Goal: Find specific page/section: Find specific page/section

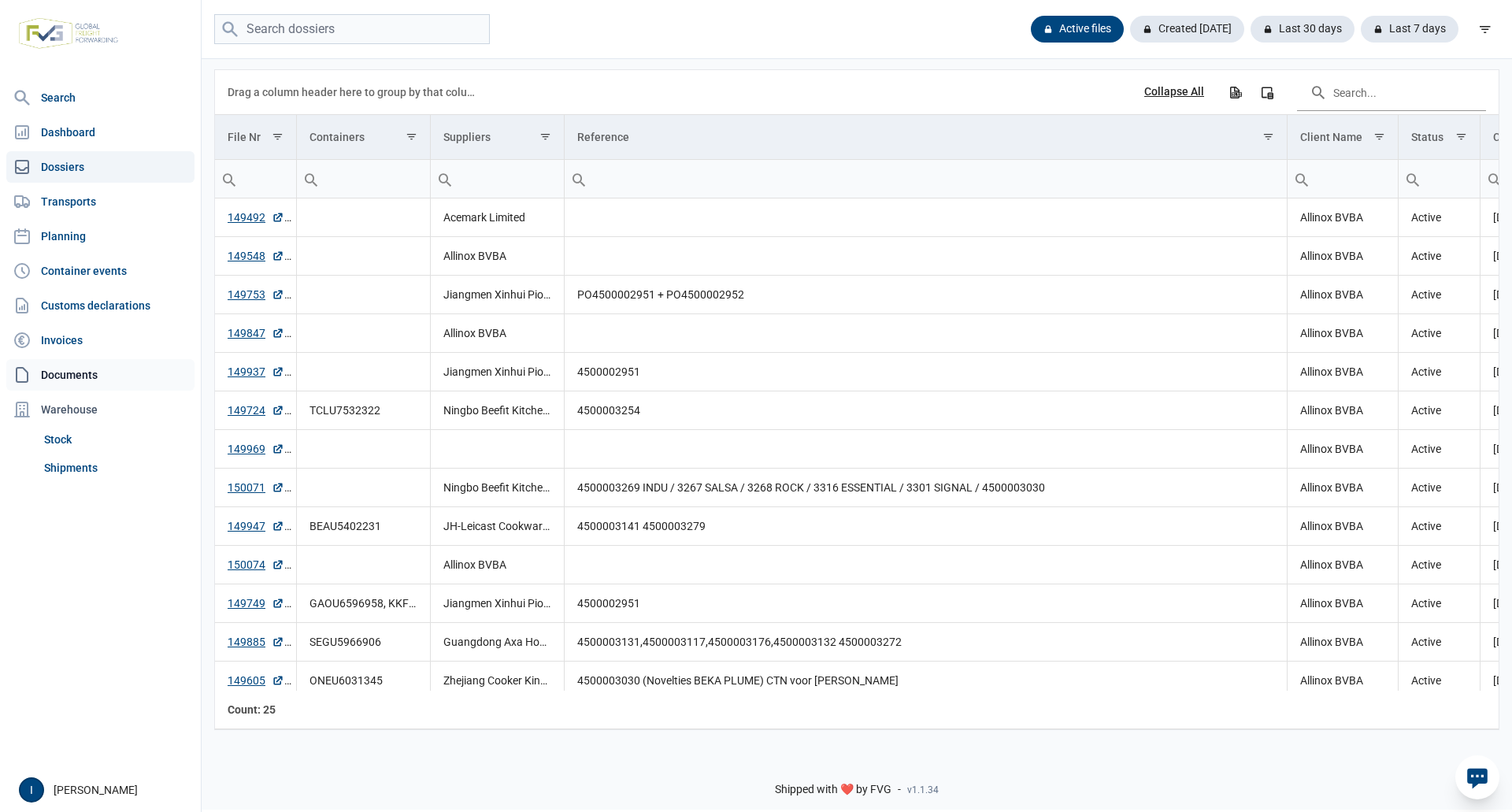
click at [77, 374] on link "Documents" at bounding box center [100, 375] width 189 height 32
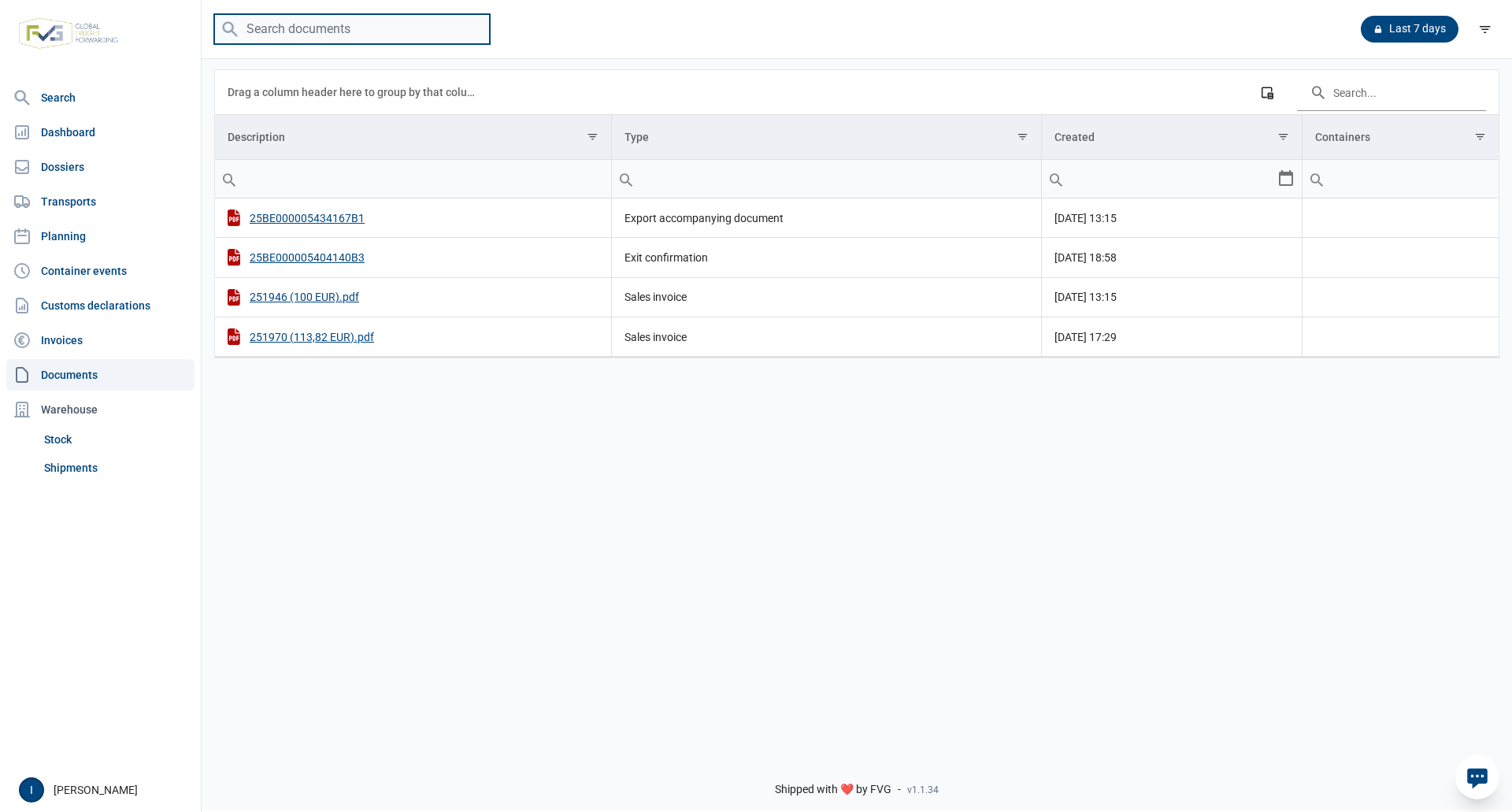
click at [306, 30] on input "search" at bounding box center [352, 29] width 276 height 31
type input "g"
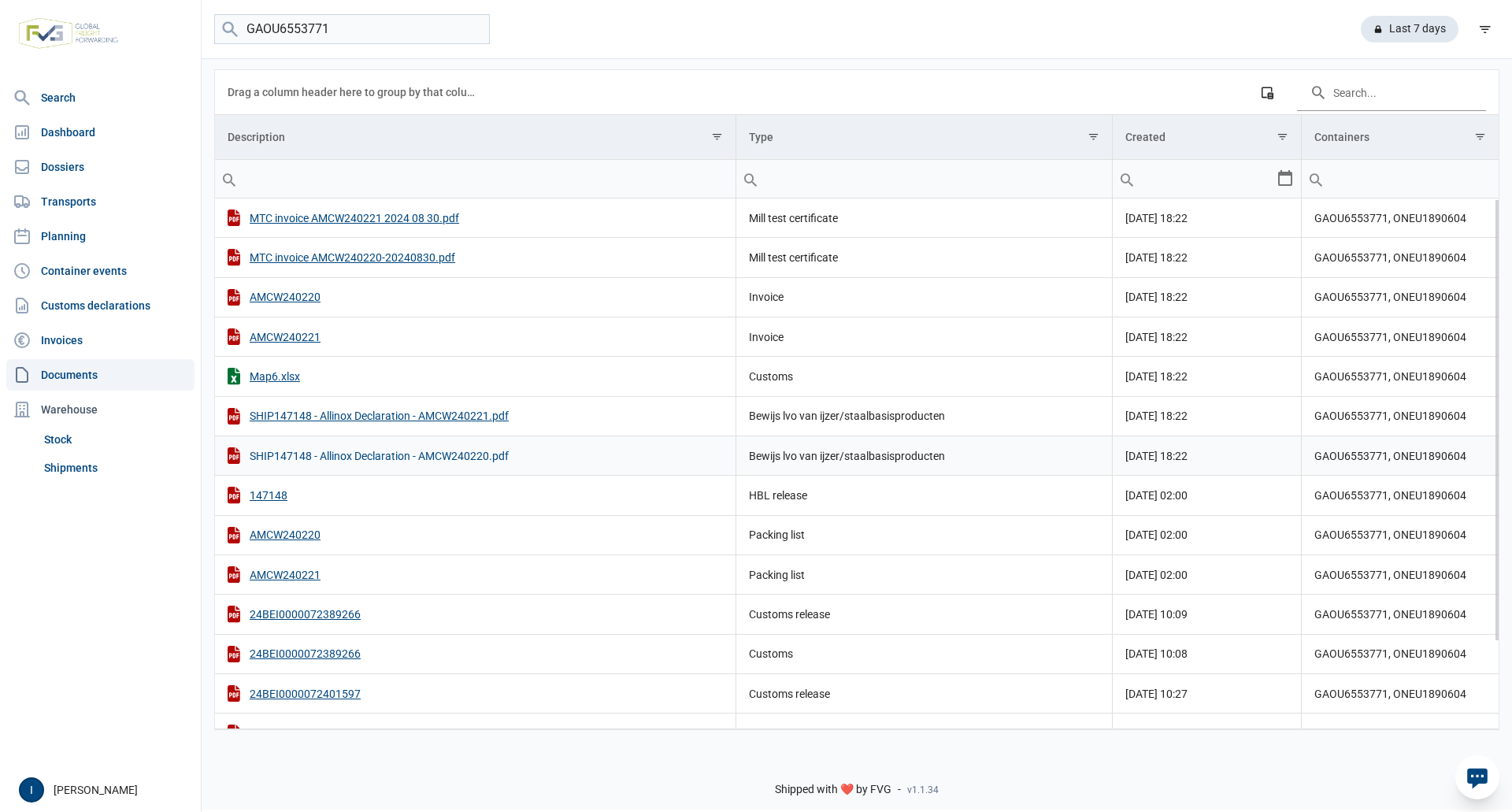
click at [388, 456] on div "SHIP147148 - Allinox Declaration - AMCW240220.pdf" at bounding box center [475, 455] width 496 height 17
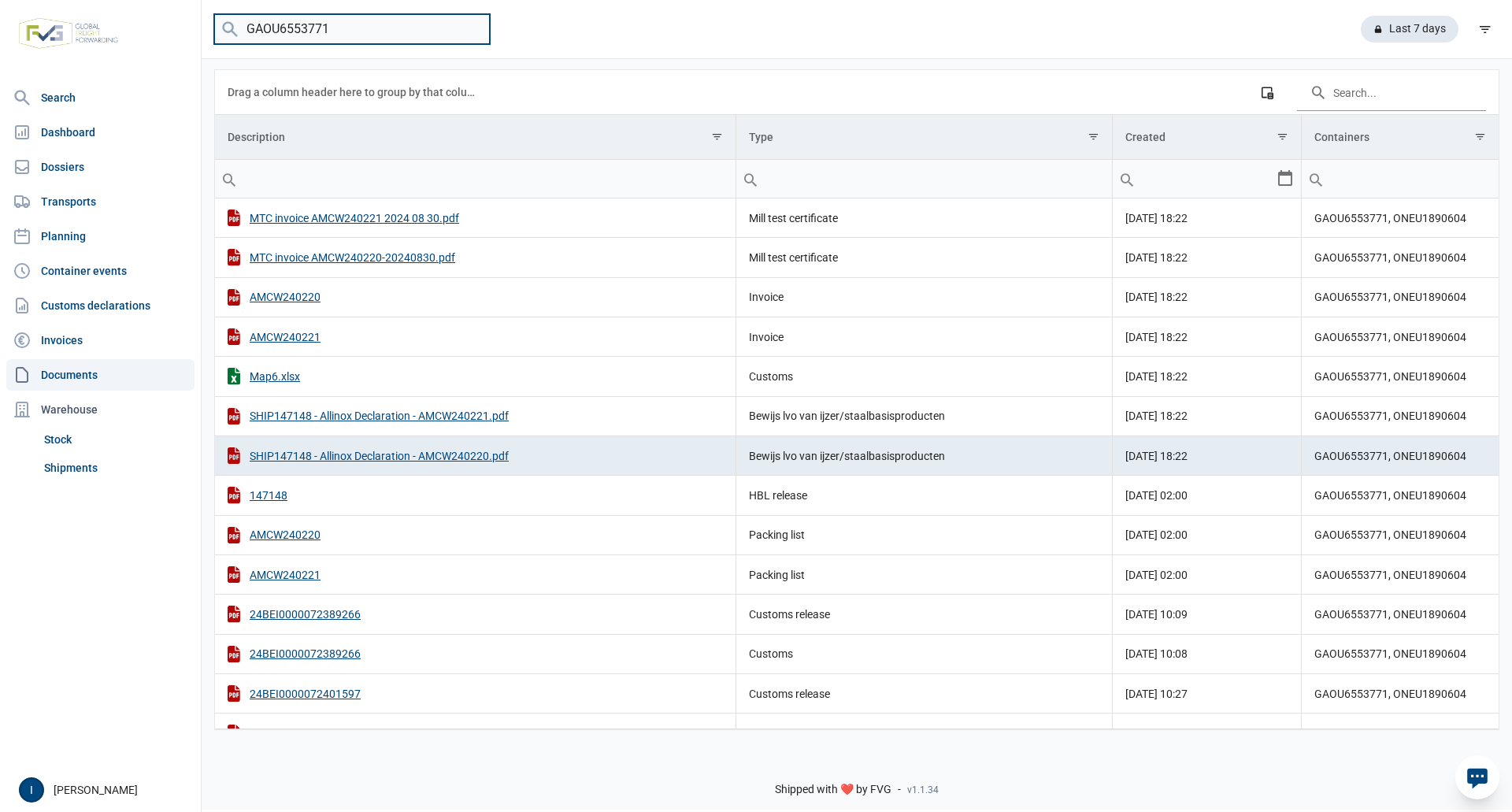
drag, startPoint x: 369, startPoint y: 29, endPoint x: 235, endPoint y: 25, distance: 134.1
click at [234, 26] on menu "GAOU6553771" at bounding box center [352, 29] width 276 height 31
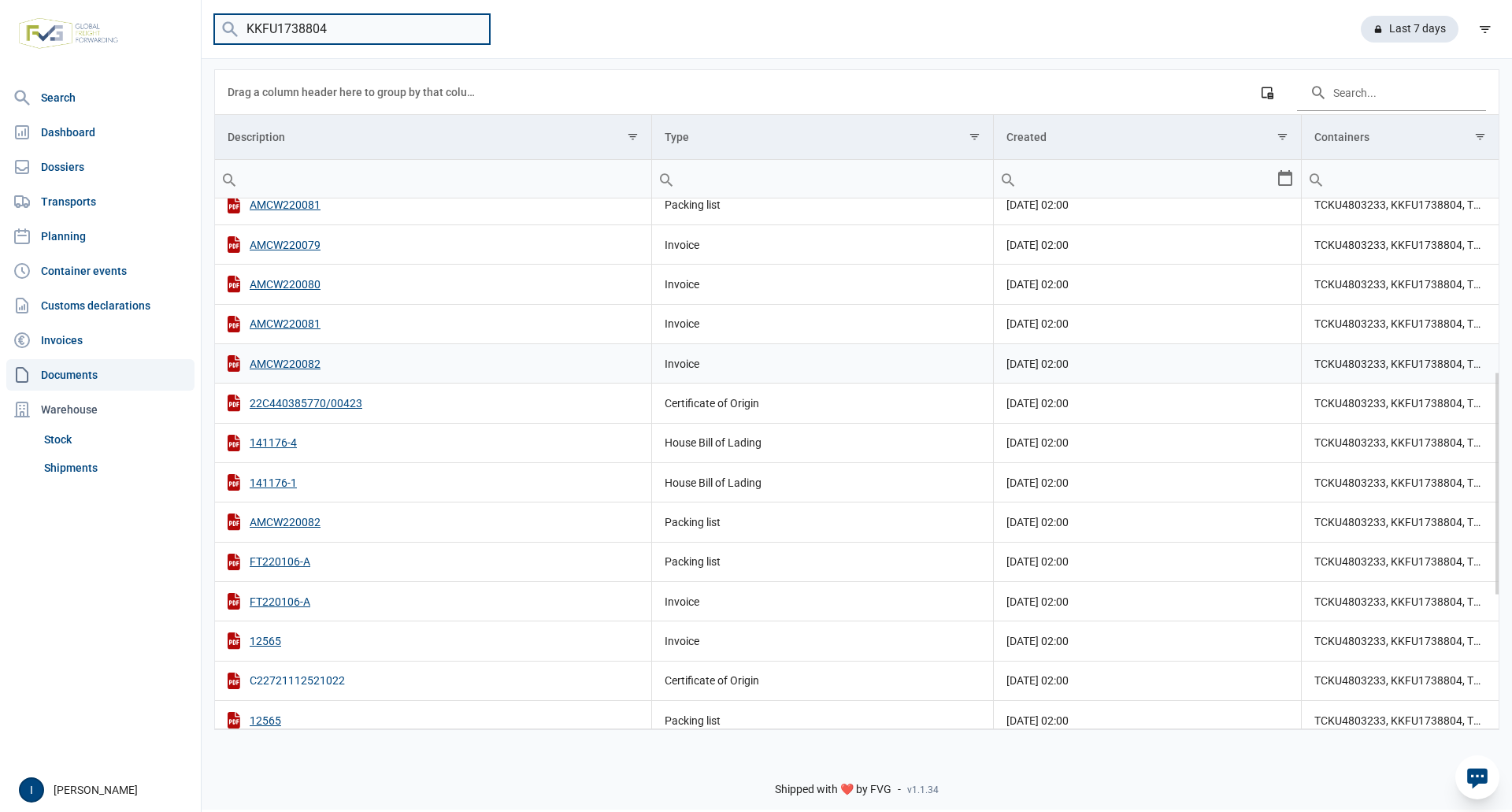
scroll to position [251, 0]
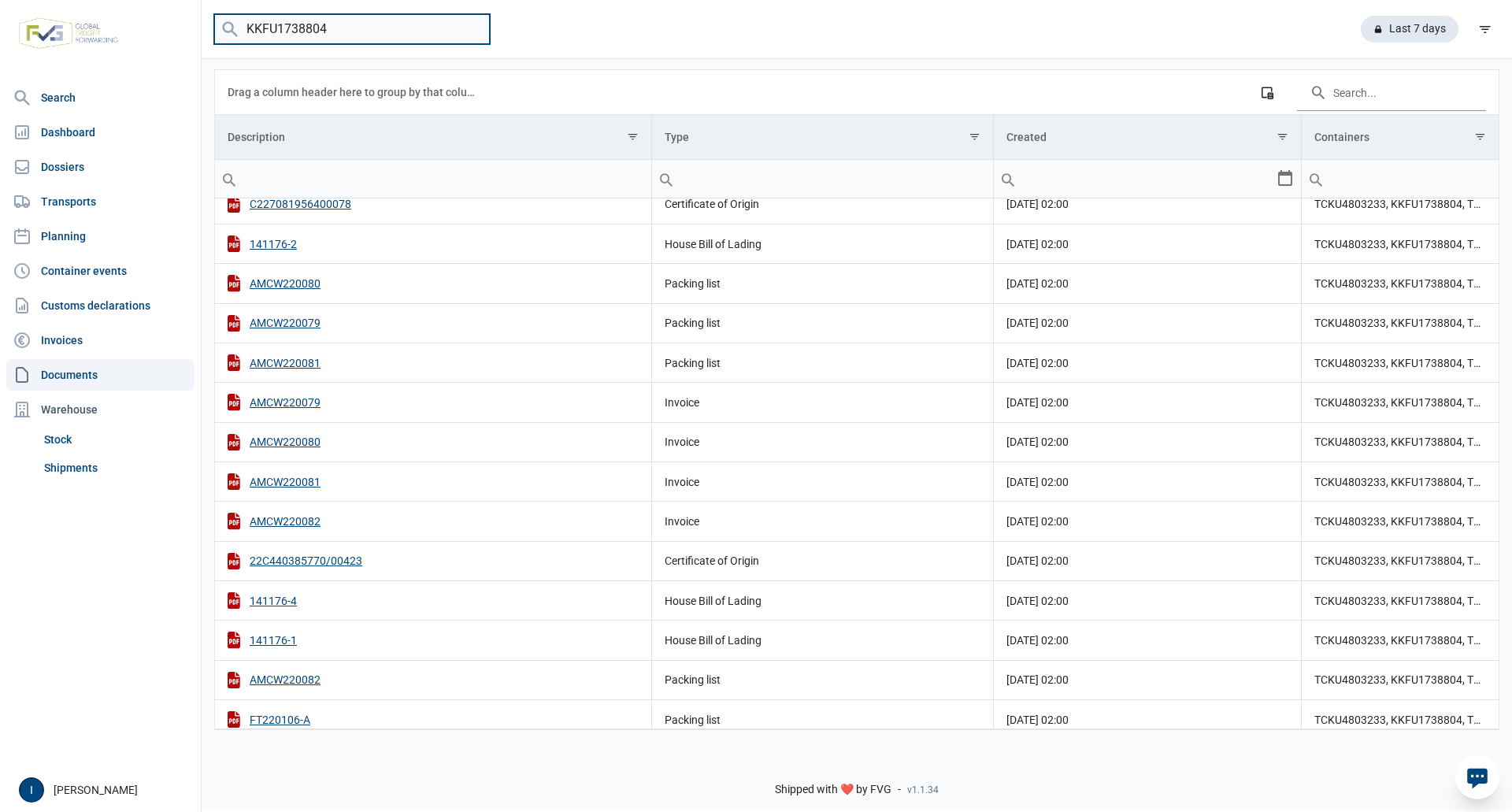
drag, startPoint x: 340, startPoint y: 32, endPoint x: 247, endPoint y: 29, distance: 93.0
click at [244, 29] on input "KKFU1738804" at bounding box center [352, 29] width 276 height 31
type input "BMOU5278315"
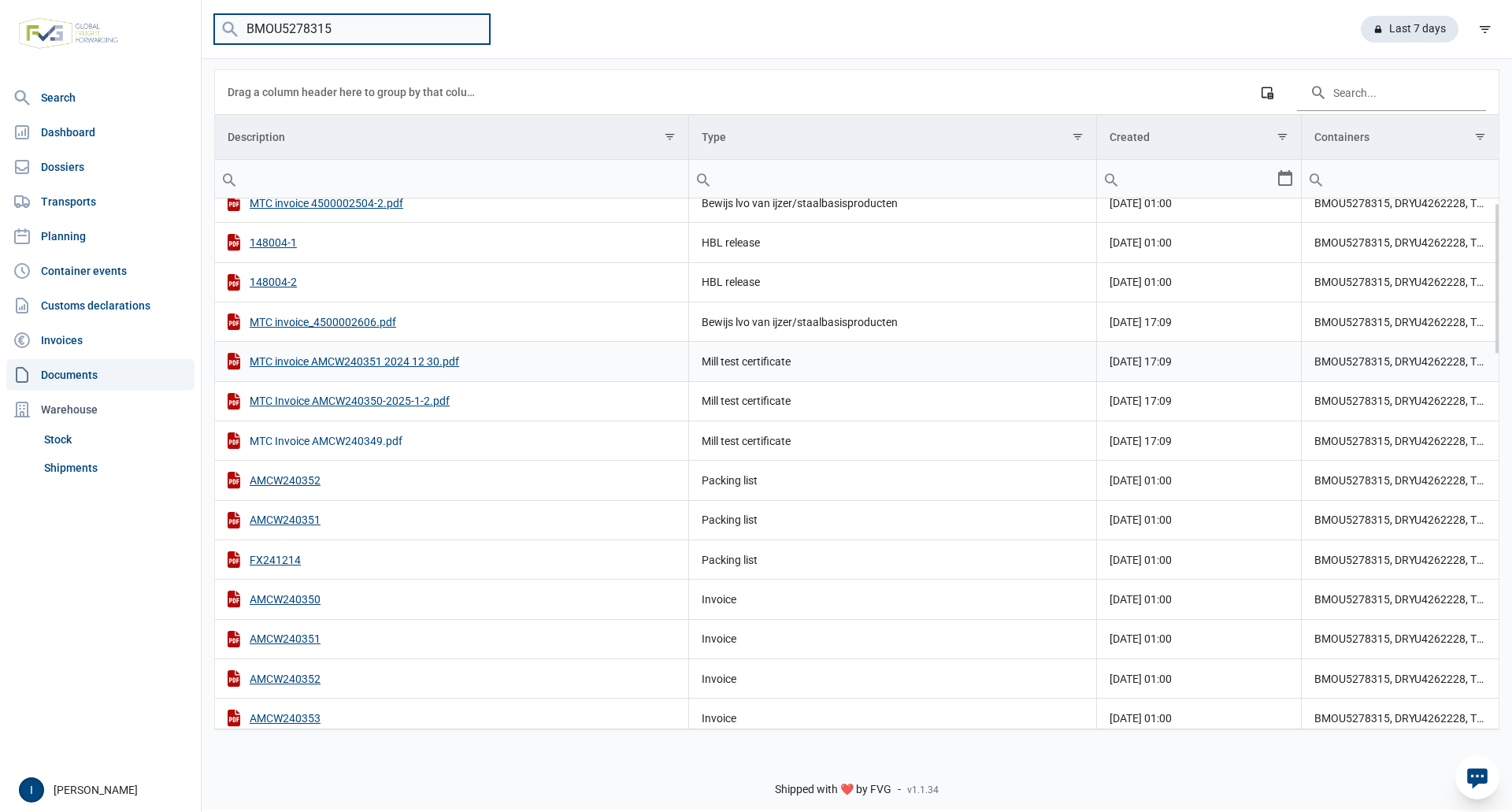
scroll to position [0, 0]
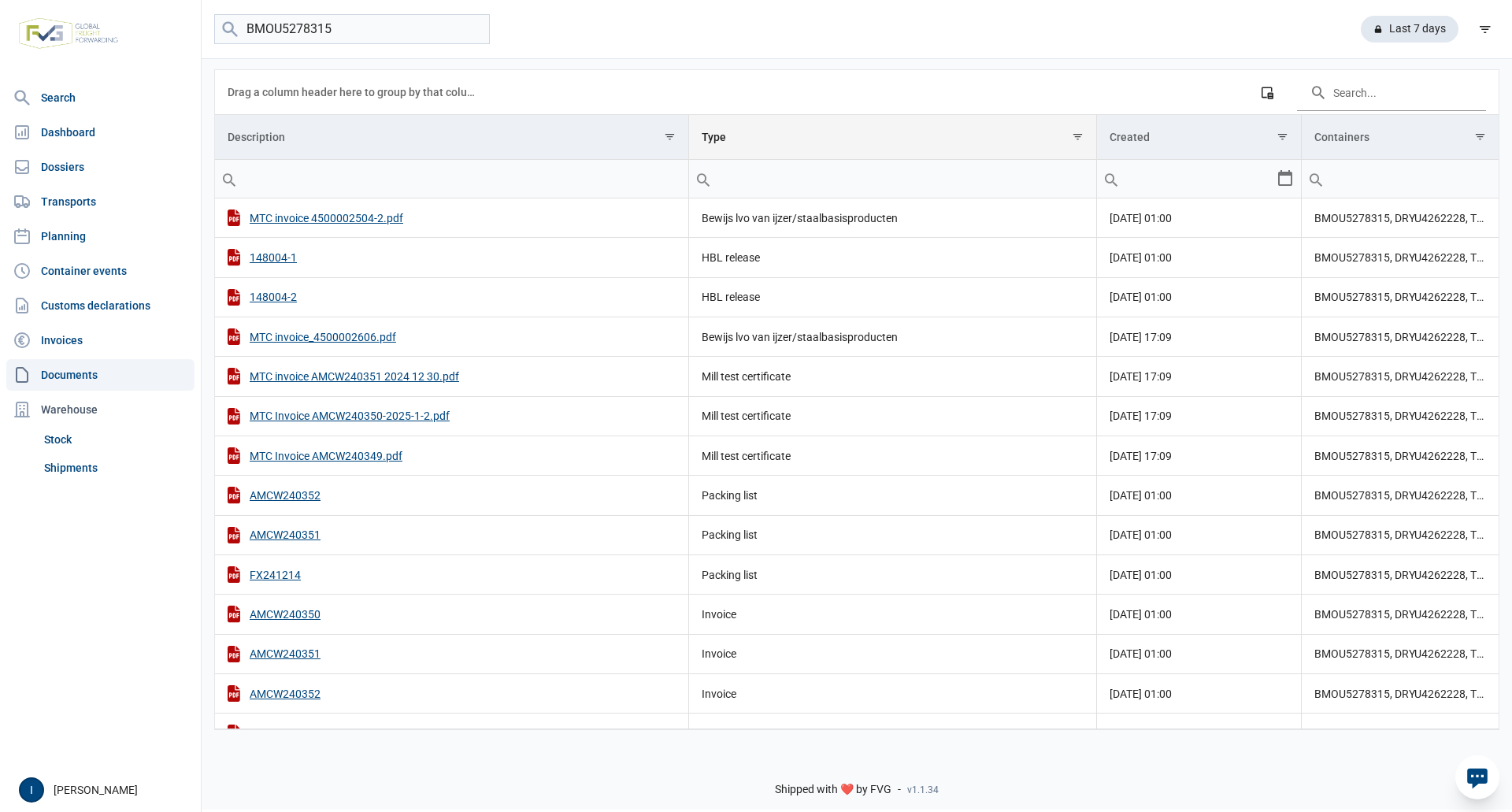
click at [1079, 140] on span "Show filter options for column 'Type'" at bounding box center [1078, 136] width 12 height 12
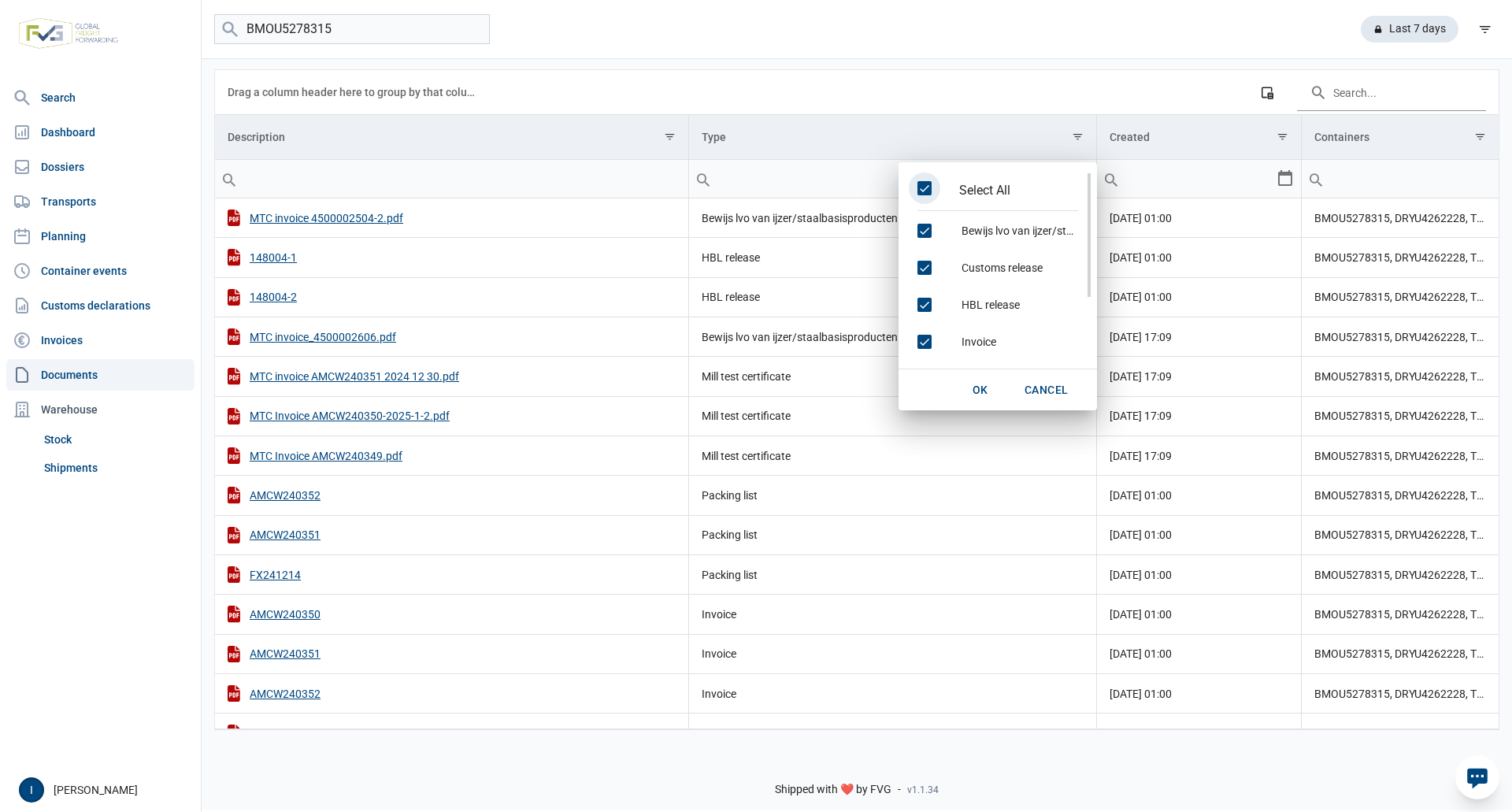
click at [930, 189] on span "Select All" at bounding box center [925, 188] width 14 height 14
click at [926, 227] on span "Check state" at bounding box center [925, 231] width 14 height 14
click at [981, 394] on span "OK" at bounding box center [981, 390] width 16 height 13
type input "Bewijs lvo van ijzer/staalbasisproducten"
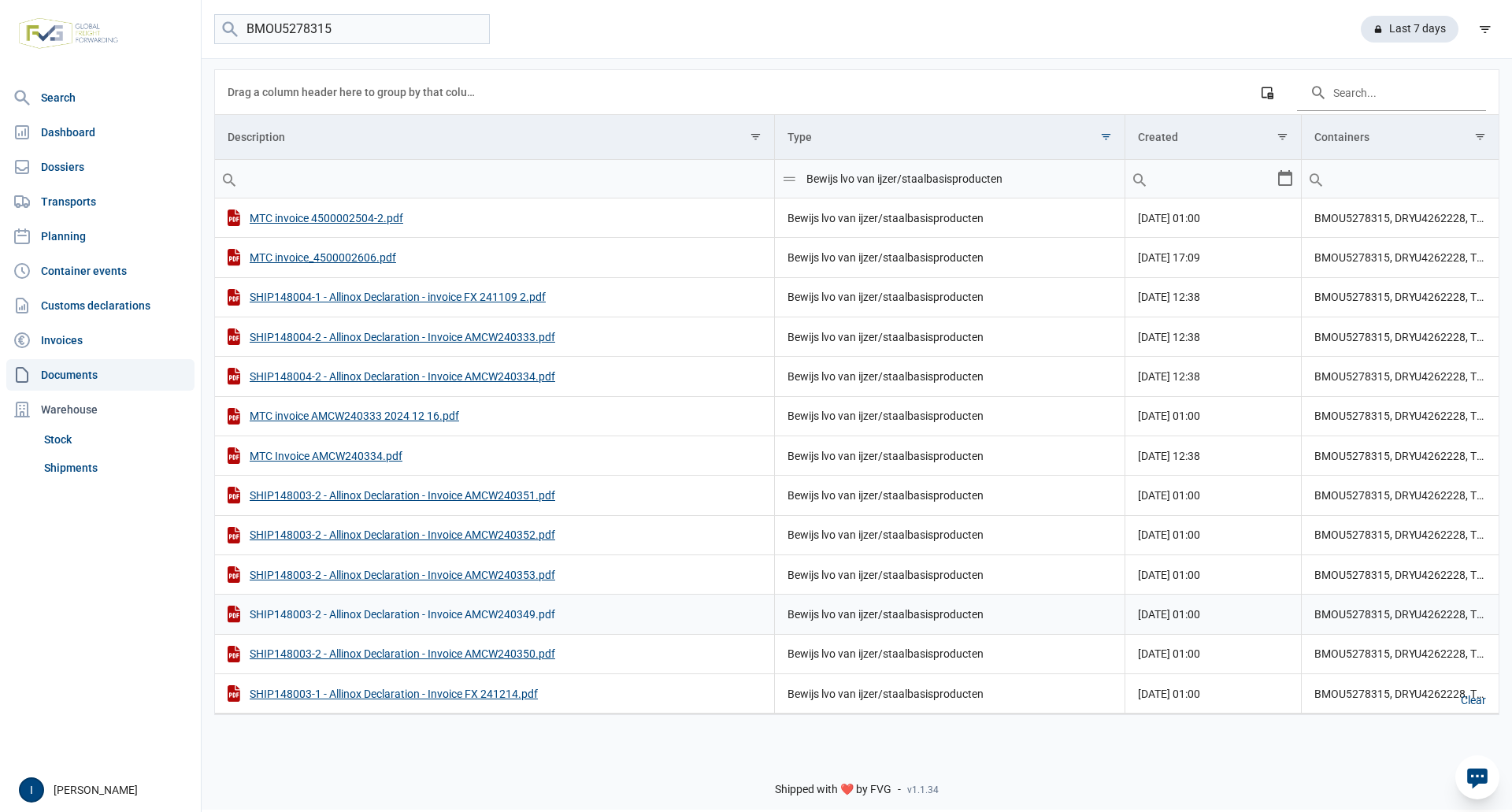
click at [509, 613] on div "SHIP148003-2 - Allinox Declaration - Invoice AMCW240349.pdf" at bounding box center [494, 613] width 534 height 17
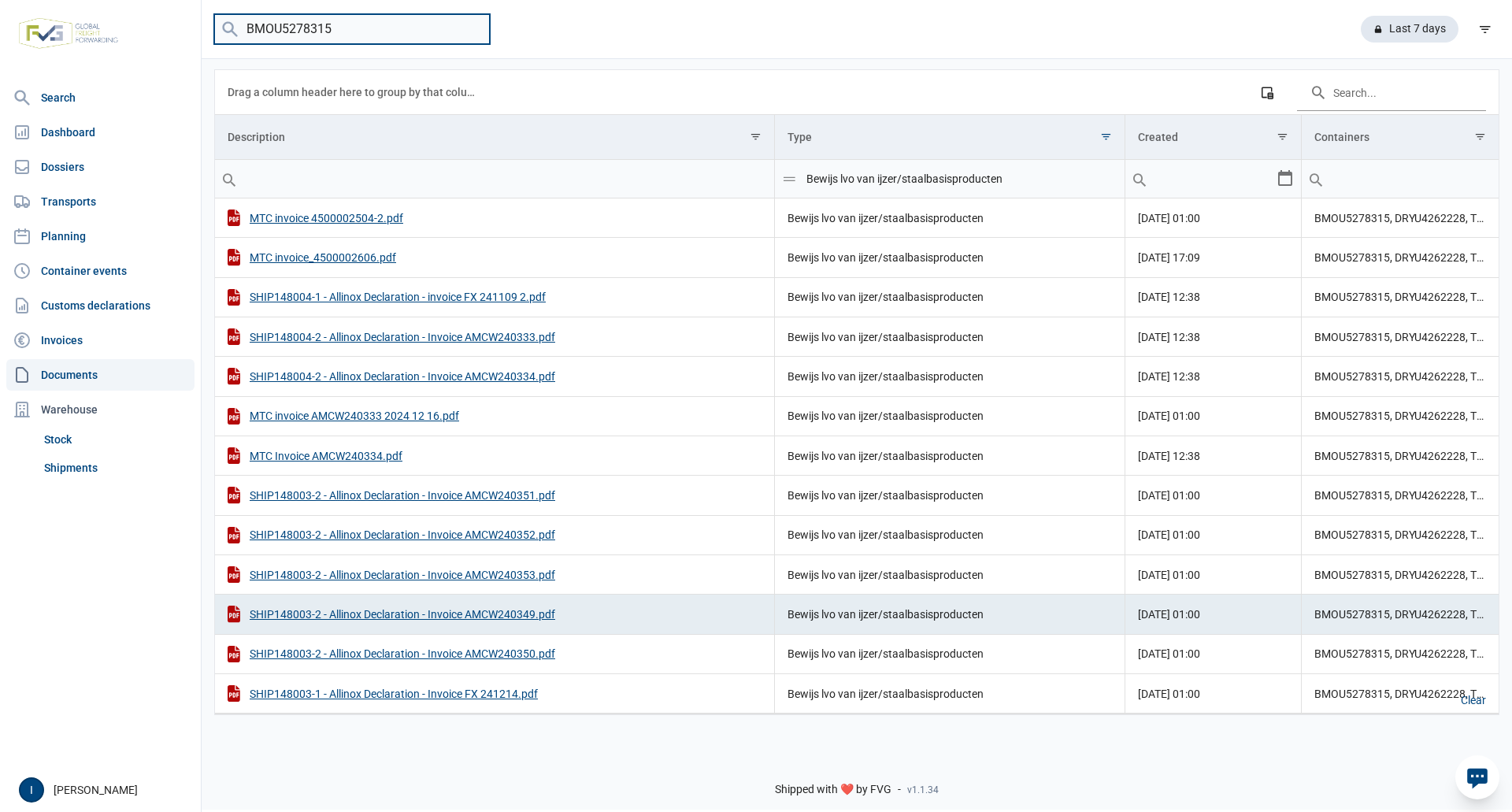
drag, startPoint x: 333, startPoint y: 23, endPoint x: 231, endPoint y: 25, distance: 102.0
click at [231, 25] on menu "BMOU5278315" at bounding box center [352, 29] width 276 height 31
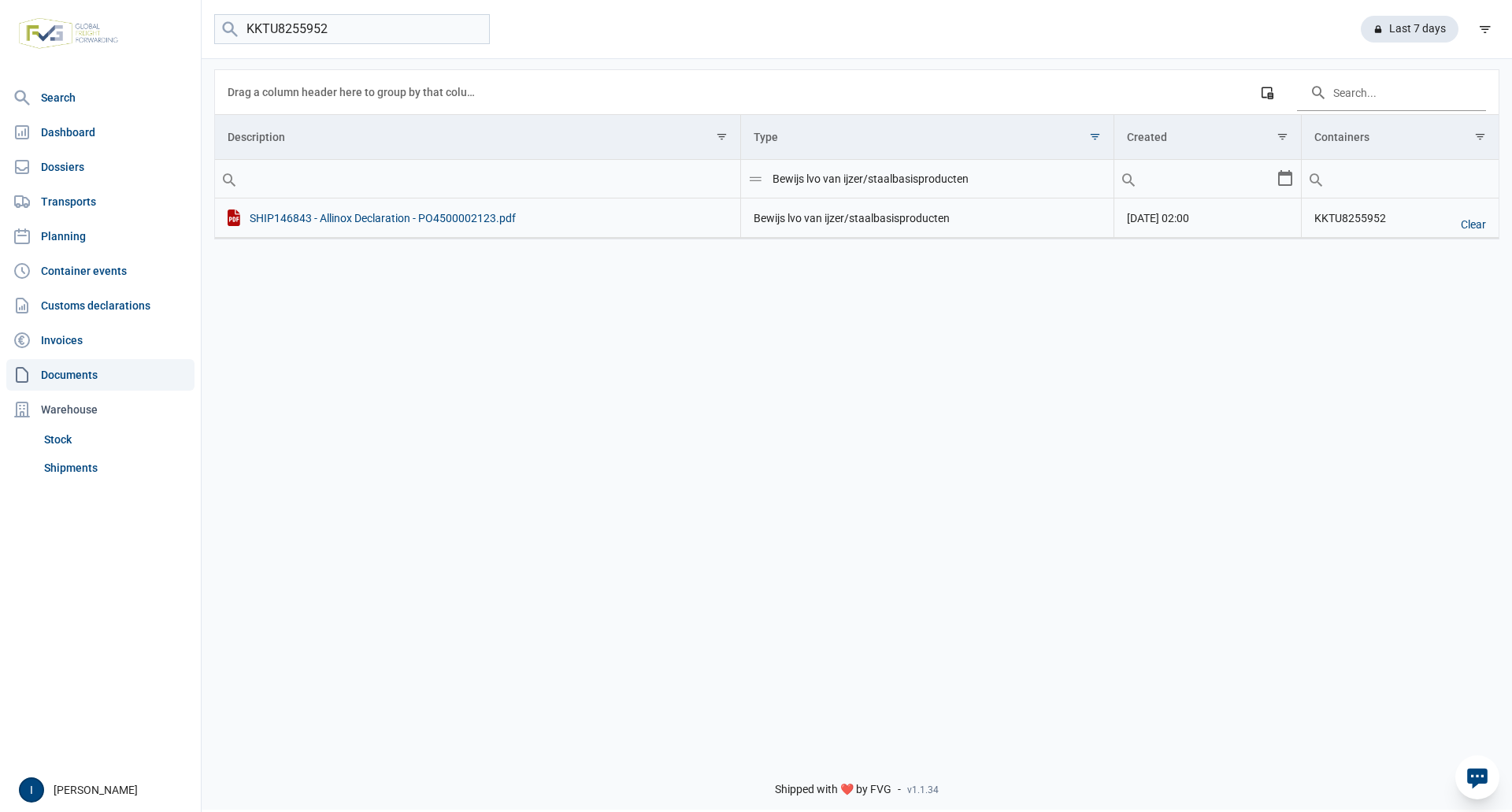
click at [392, 218] on div "SHIP146843 - Allinox Declaration - PO4500002123.pdf" at bounding box center [477, 217] width 500 height 17
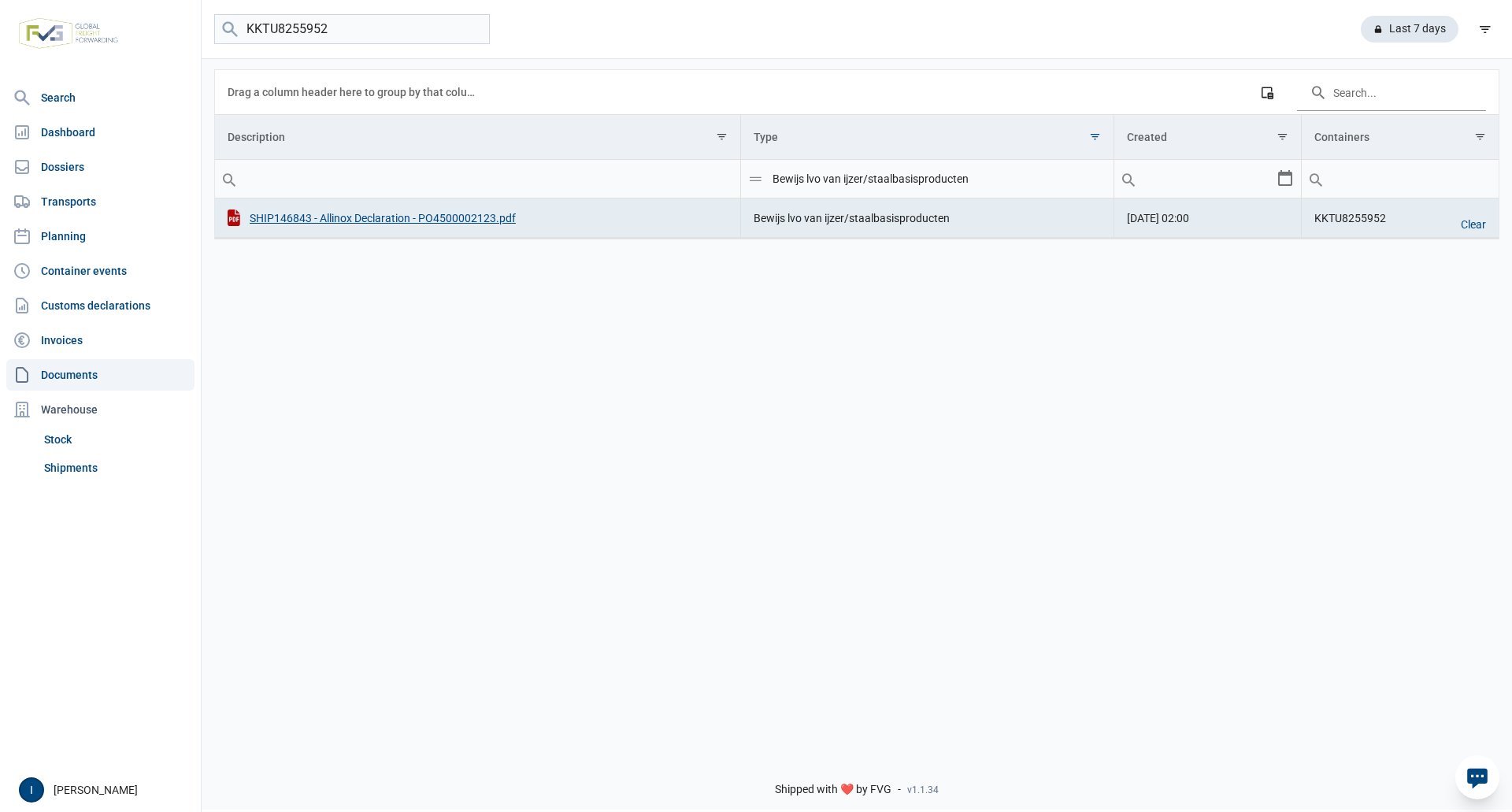
click at [1261, 9] on div "KKTU8255952 Last 7 days" at bounding box center [857, 29] width 1311 height 59
drag, startPoint x: 340, startPoint y: 29, endPoint x: 224, endPoint y: 25, distance: 116.1
click at [224, 25] on menu "KKTU8255952" at bounding box center [352, 29] width 276 height 31
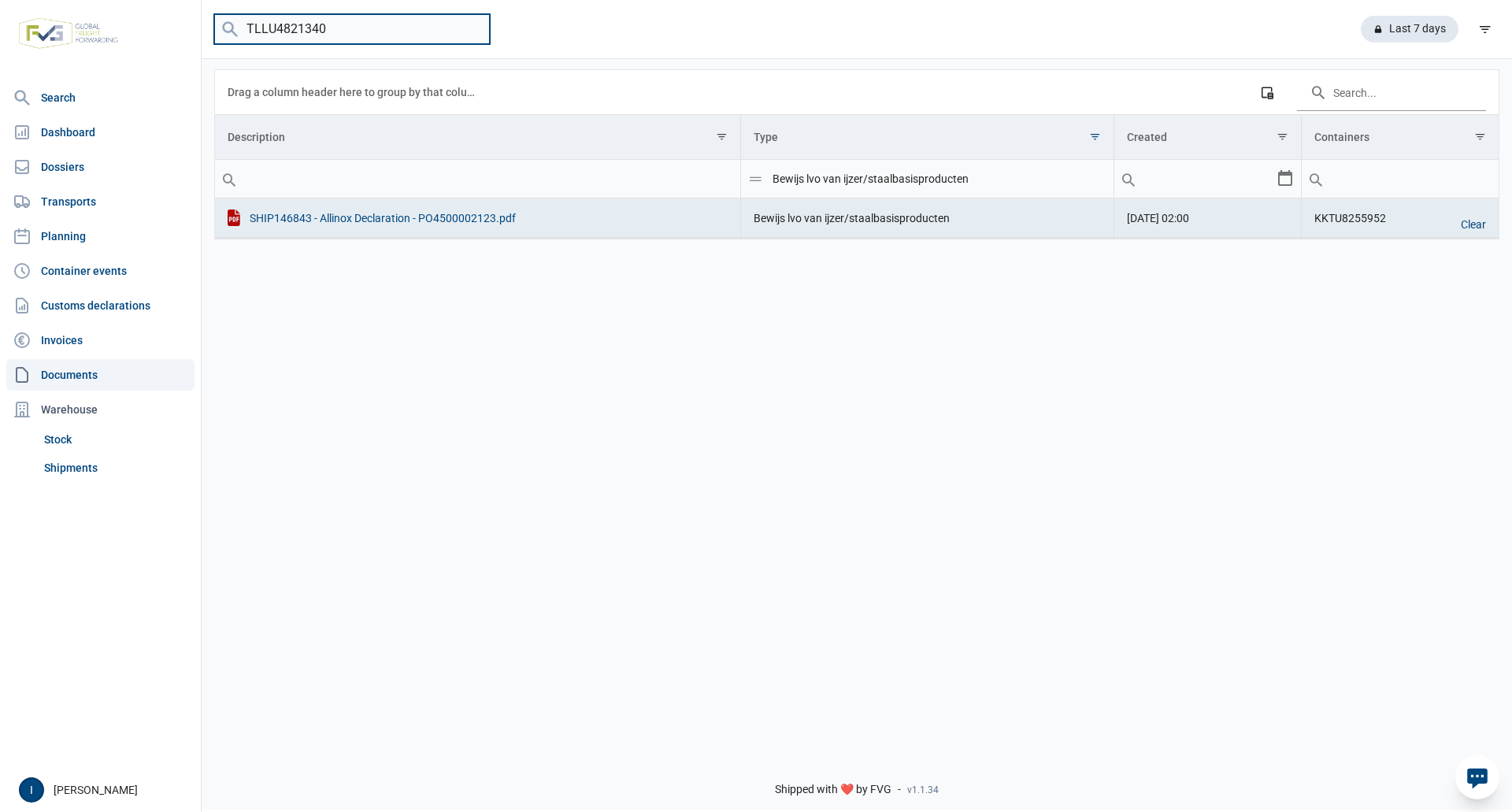
type input "TLLU4821340"
click at [366, 218] on div "SHIP146843 - Allinox Declaration - PO4500002123.pdf" at bounding box center [477, 217] width 500 height 17
click at [361, 32] on input "TLLU4821340" at bounding box center [352, 29] width 276 height 31
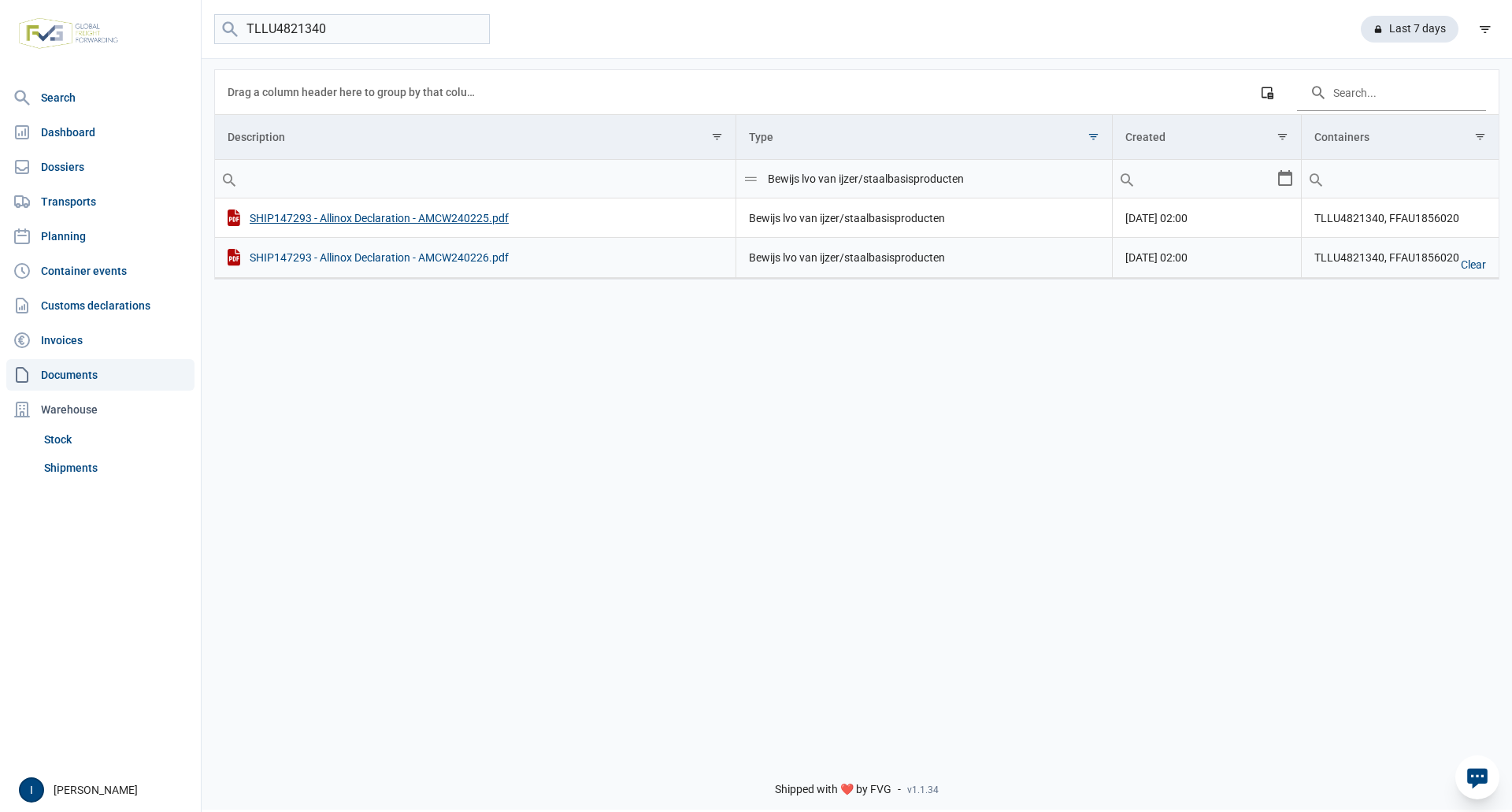
click at [479, 260] on div "SHIP147293 - Allinox Declaration - AMCW240226.pdf" at bounding box center [475, 257] width 496 height 17
